Goal: Task Accomplishment & Management: Complete application form

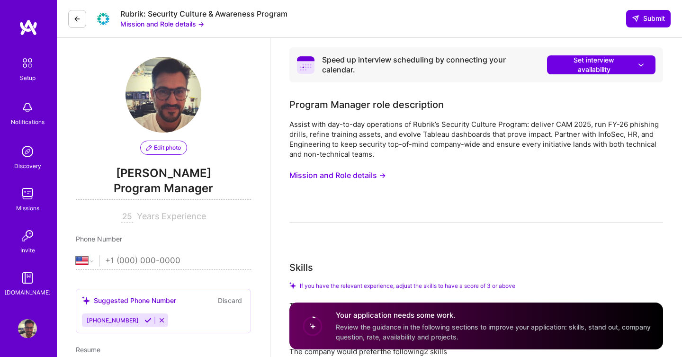
select select "US"
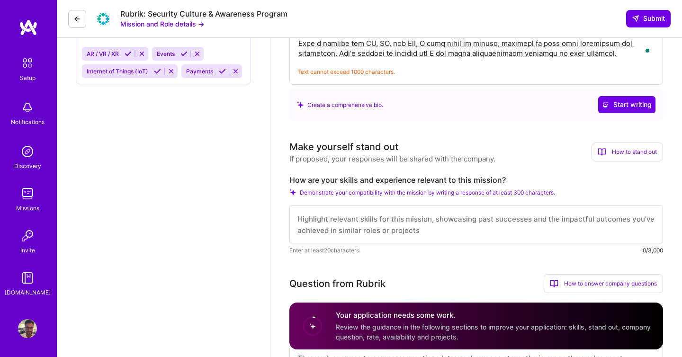
scroll to position [1, 0]
click at [608, 152] on div "How to stand out" at bounding box center [628, 152] width 72 height 19
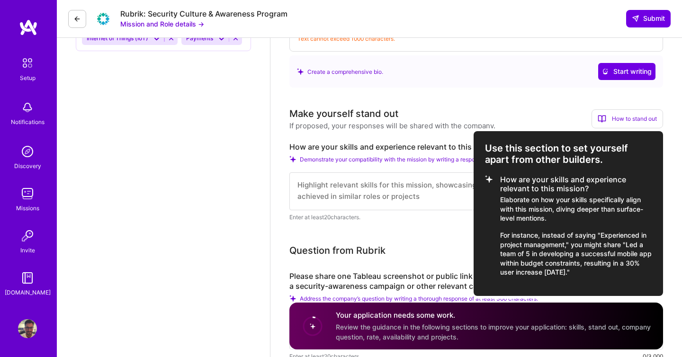
scroll to position [556, 0]
click at [412, 160] on div at bounding box center [341, 178] width 682 height 357
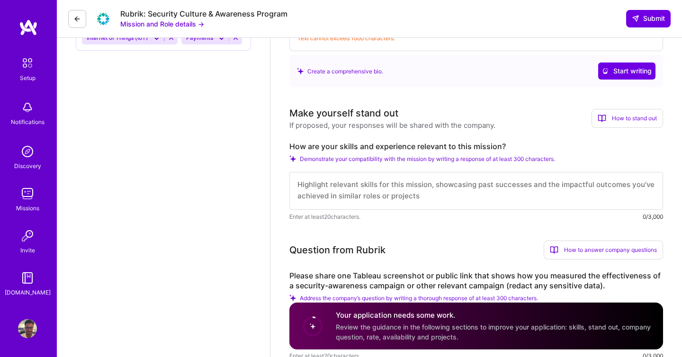
click at [398, 160] on span "Demonstrate your compatibility with the mission by writing a response of at lea…" at bounding box center [427, 158] width 255 height 7
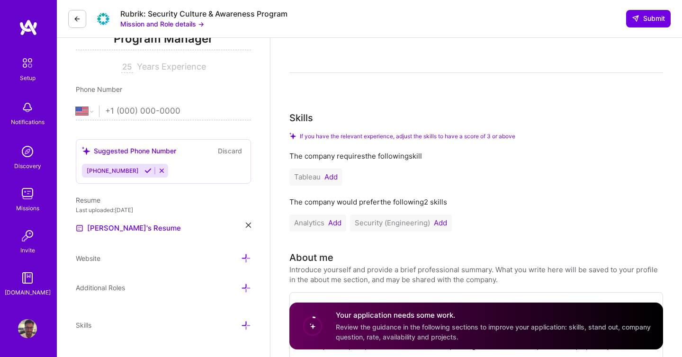
scroll to position [0, 0]
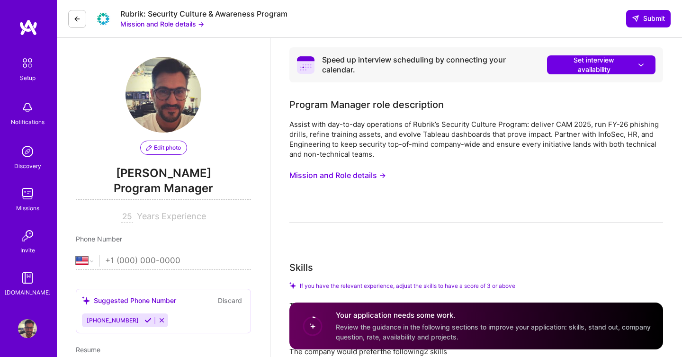
click at [26, 19] on img at bounding box center [28, 27] width 19 height 17
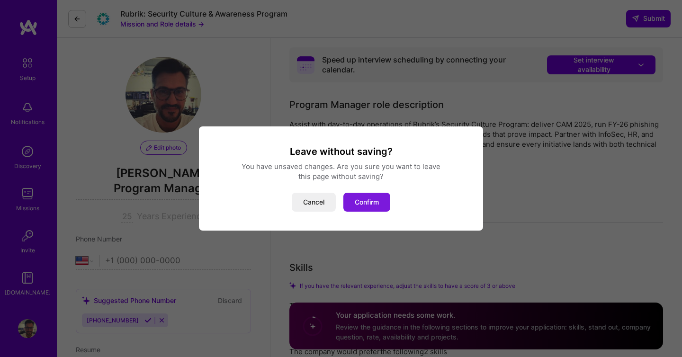
click at [373, 201] on button "Confirm" at bounding box center [366, 202] width 47 height 19
